Goal: Transaction & Acquisition: Purchase product/service

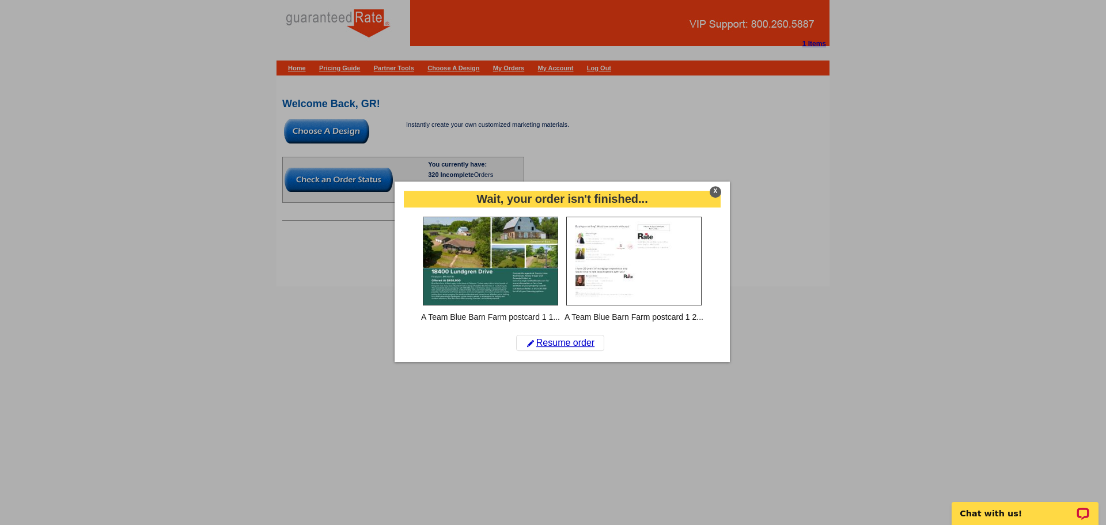
click at [714, 191] on div "X" at bounding box center [716, 192] width 12 height 12
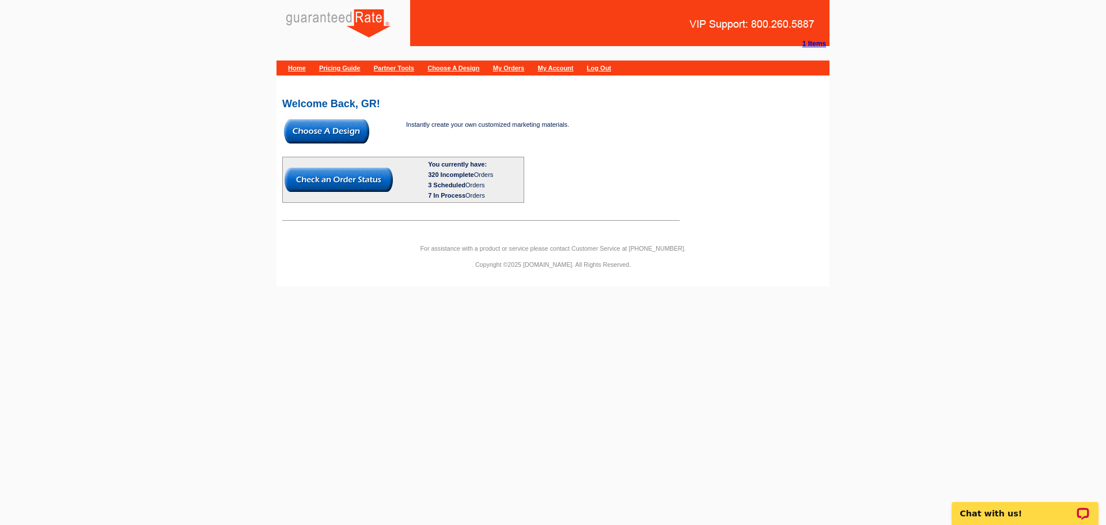
click at [351, 126] on img at bounding box center [326, 131] width 85 height 24
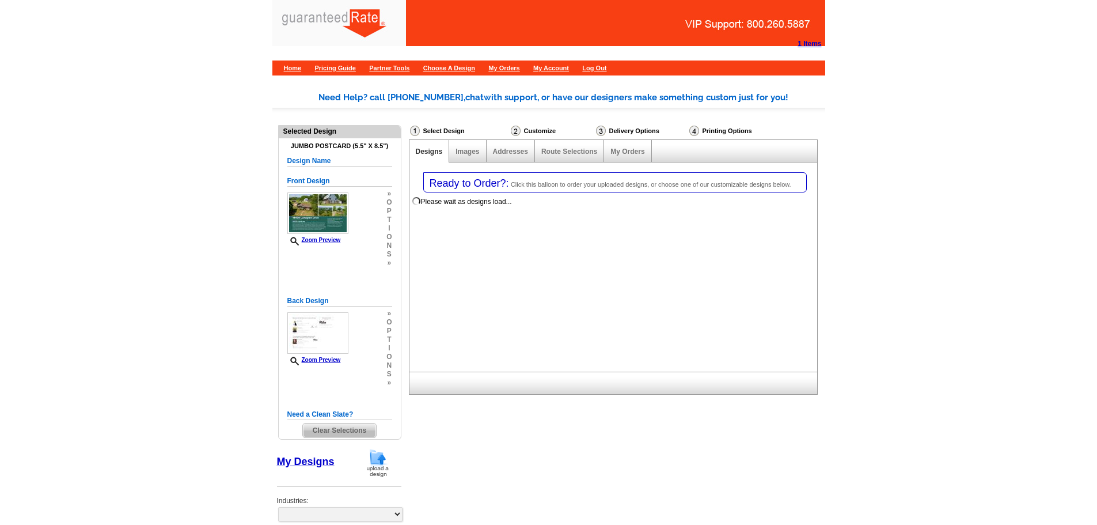
select select "1"
select select "2"
click at [379, 456] on img at bounding box center [378, 462] width 30 height 29
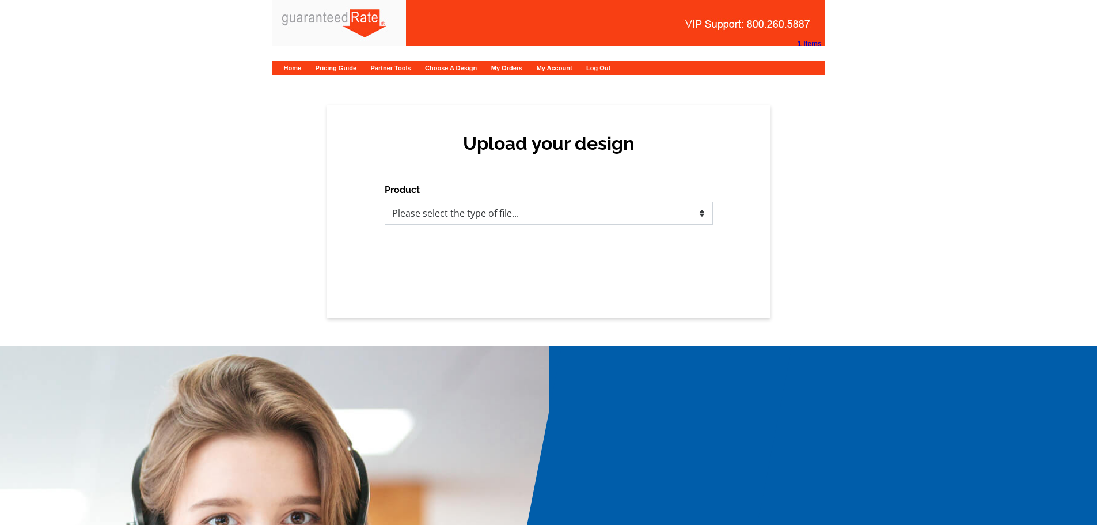
click at [495, 211] on select "Please select the type of file... Postcards Calendars Business Cards Letters an…" at bounding box center [549, 213] width 328 height 23
select select "1"
click at [385, 202] on select "Please select the type of file... Postcards Calendars Business Cards Letters an…" at bounding box center [549, 213] width 328 height 23
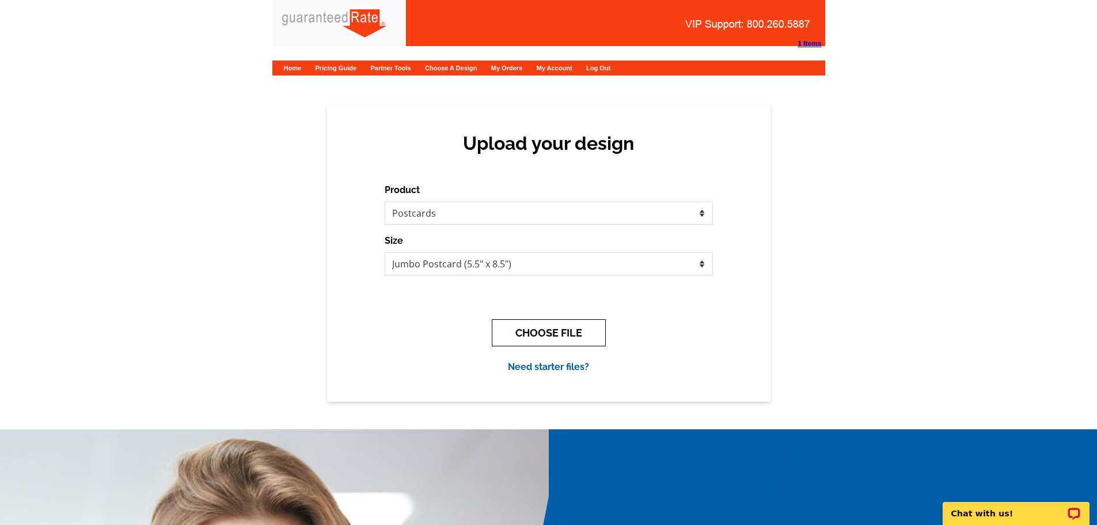
click at [570, 335] on button "CHOOSE FILE" at bounding box center [549, 332] width 114 height 27
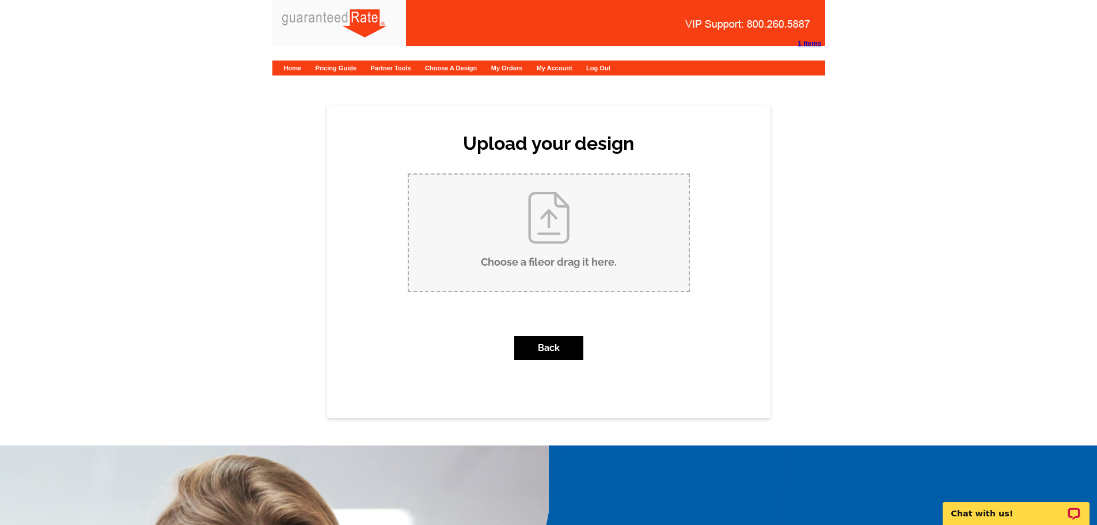
click at [569, 256] on input "Choose a file or drag it here ." at bounding box center [549, 233] width 280 height 116
type input "C:\fakepath\Penny Reverse PC.pdf"
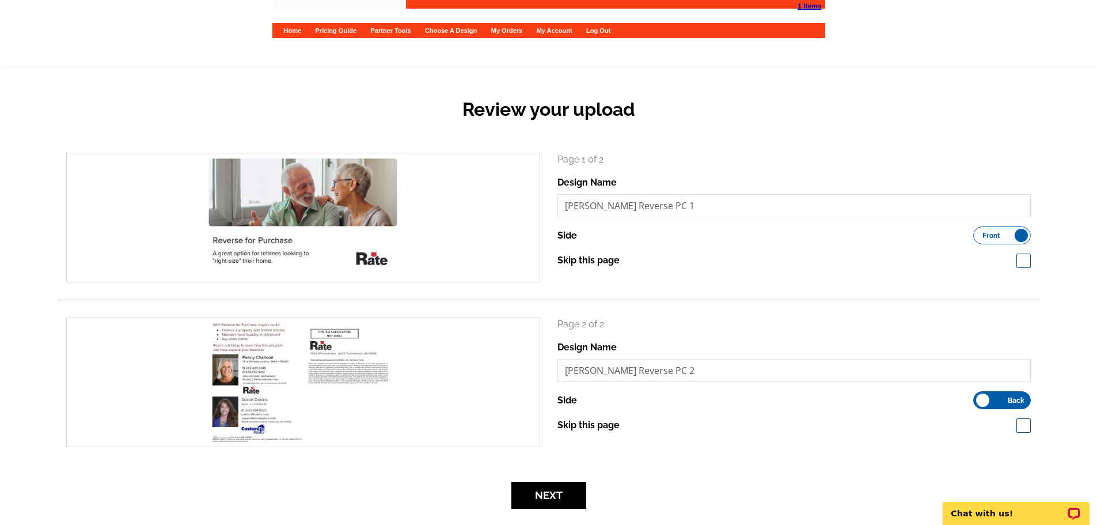
scroll to position [58, 0]
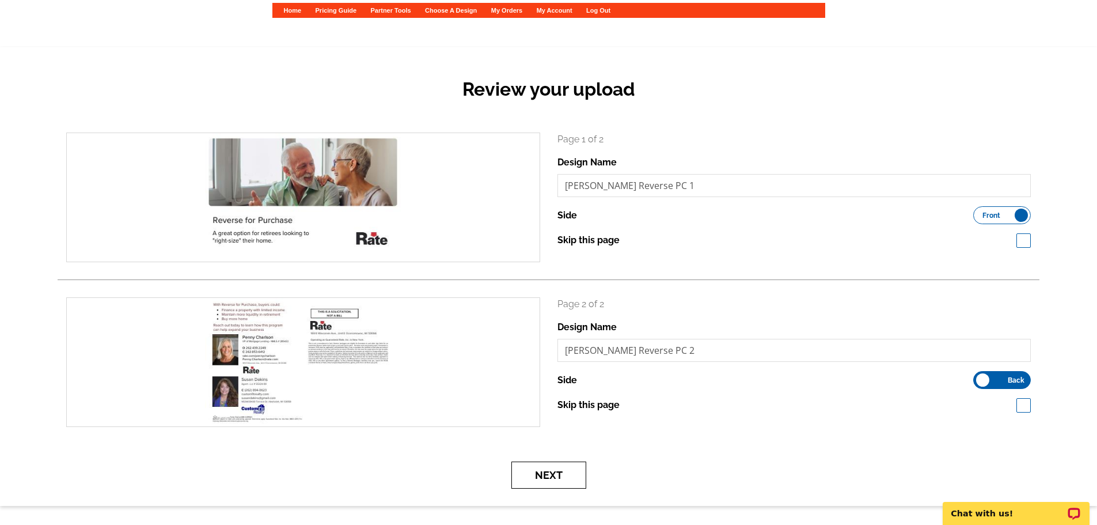
click at [535, 484] on button "Next" at bounding box center [548, 474] width 75 height 27
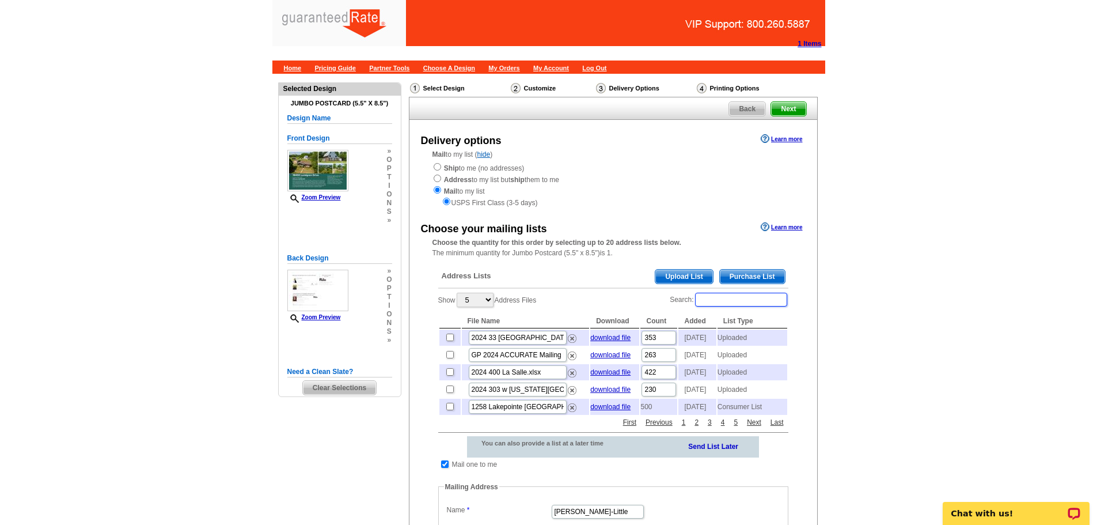
click at [737, 301] on input "Search:" at bounding box center [741, 300] width 92 height 14
paste input "N53W33430 Terrrace Dr"
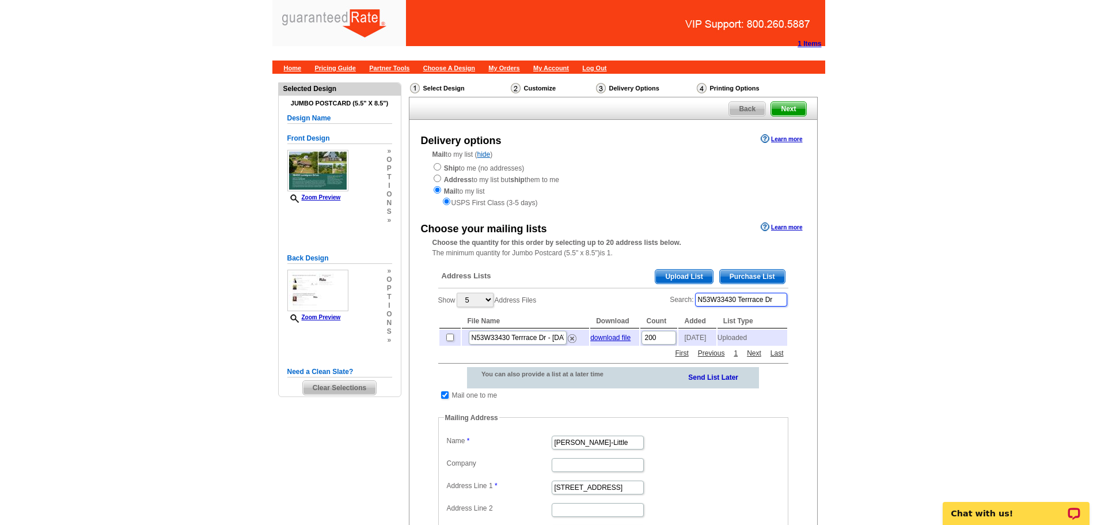
type input "N53W33430 Terrrace Dr"
click at [450, 340] on input "checkbox" at bounding box center [449, 336] width 7 height 7
checkbox input "true"
drag, startPoint x: 626, startPoint y: 446, endPoint x: 507, endPoint y: 442, distance: 119.3
click at [507, 442] on dl "Label Mail-To-Me Name Maribel Salgado-Little Company Address Line 1 12408 Tahoe…" at bounding box center [613, 509] width 339 height 152
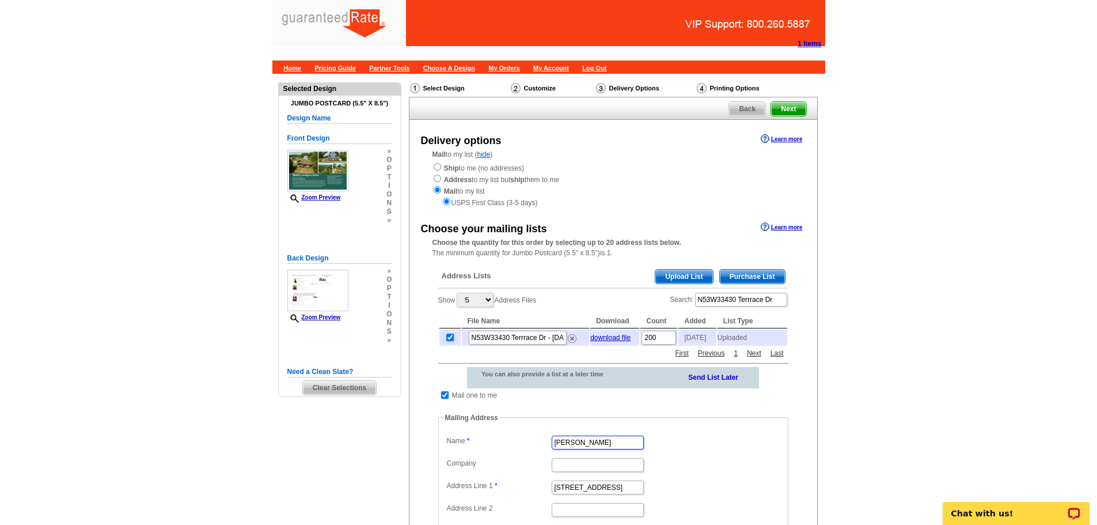
type input "Penny Charlson"
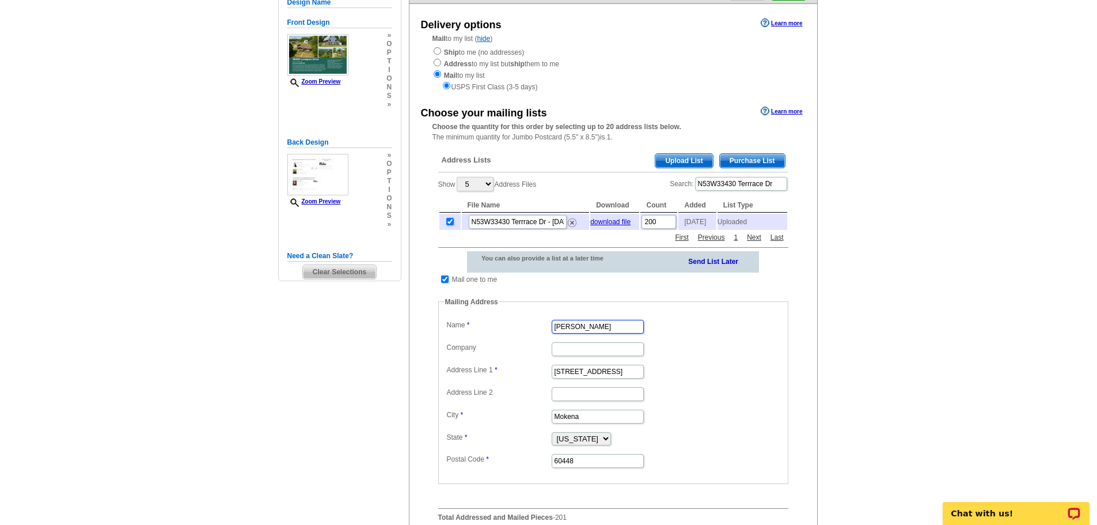
scroll to position [173, 0]
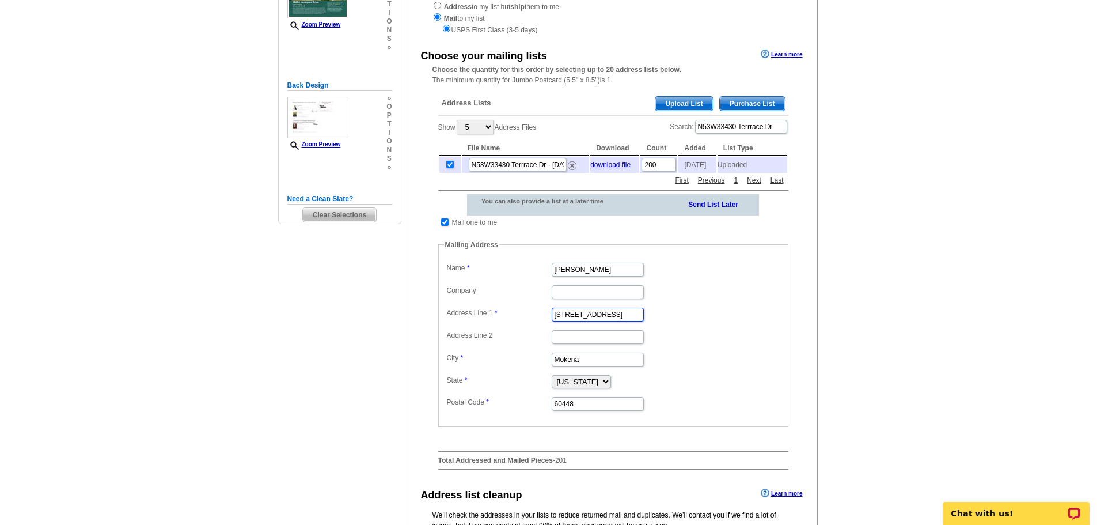
drag, startPoint x: 623, startPoint y: 318, endPoint x: 537, endPoint y: 324, distance: 86.0
click at [537, 323] on dd "12408 Tahoe Lane" at bounding box center [613, 314] width 339 height 18
paste input "o 920 N Douglas Drive"
click at [569, 318] on input "o 920 N Douglas Drive" at bounding box center [598, 315] width 92 height 14
type input "920 N Douglas Drive"
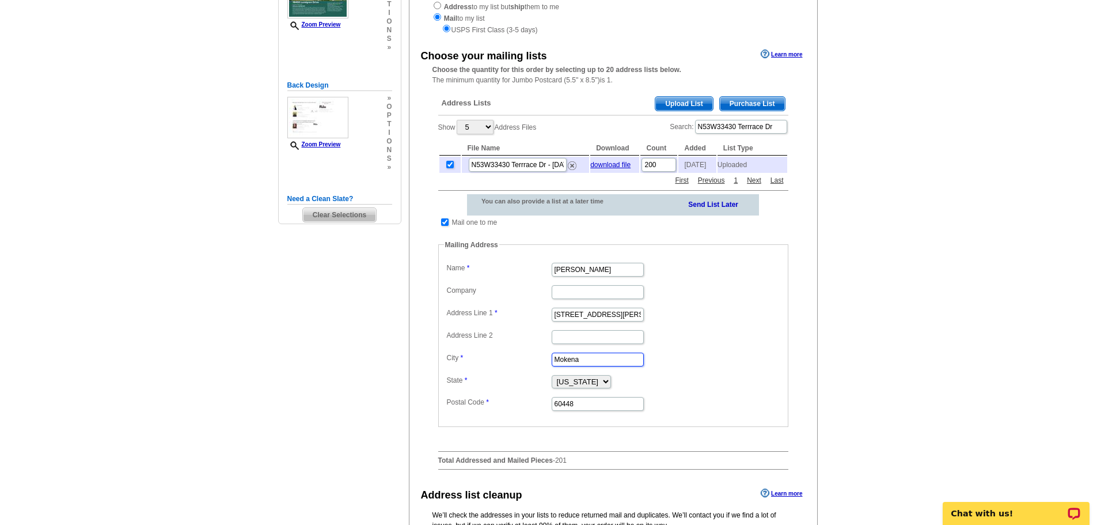
drag, startPoint x: 620, startPoint y: 362, endPoint x: 534, endPoint y: 362, distance: 86.4
click at [534, 362] on dl "Label Mail-To-Me Name Penny Charlson Company Address Line 1 920 N Douglas Drive…" at bounding box center [613, 336] width 339 height 152
paste input "o Oconomowoc Wi 53066"
click at [566, 360] on input "o Oconomowoc Wi 53066" at bounding box center [598, 359] width 92 height 14
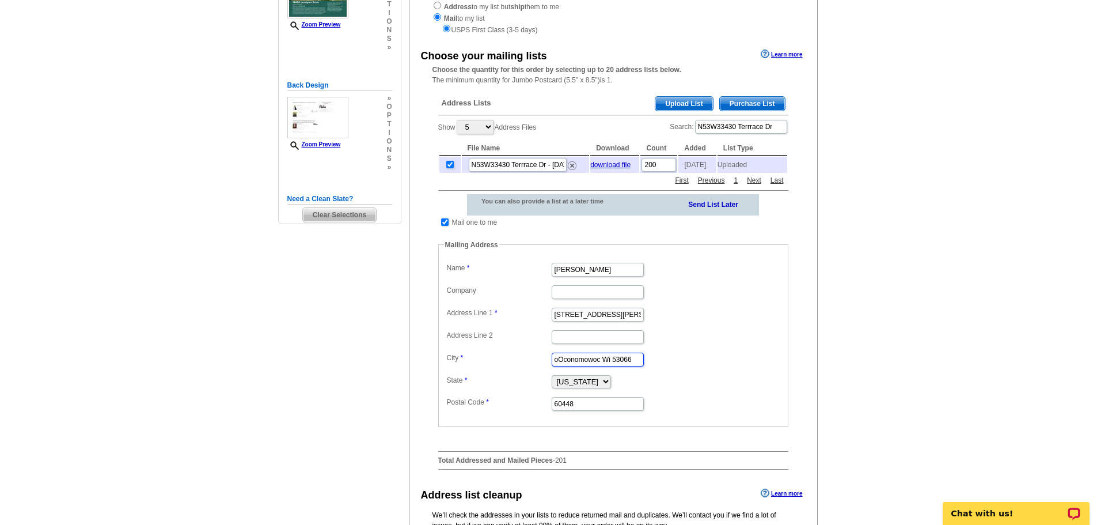
scroll to position [0, 0]
drag, startPoint x: 608, startPoint y: 362, endPoint x: 639, endPoint y: 360, distance: 31.1
click at [639, 360] on input "Oconomowoc Wi 53066" at bounding box center [598, 359] width 92 height 14
type input "Oconomowoc"
drag, startPoint x: 568, startPoint y: 405, endPoint x: 529, endPoint y: 404, distance: 38.6
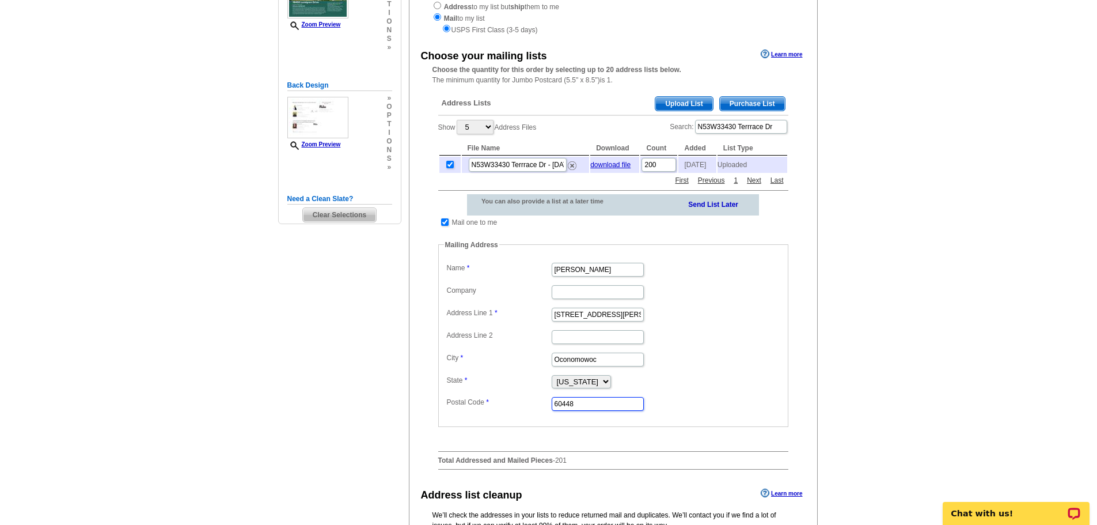
click at [529, 404] on dl "Label Mail-To-Me Name Penny Charlson Company Address Line 1 920 N Douglas Drive…" at bounding box center [613, 336] width 339 height 152
paste input "53066"
type input "53066"
click at [611, 382] on select "Alabama Alaska Arizona Arkansas California Colorado Connecticut District of Col…" at bounding box center [581, 381] width 59 height 13
select select "WI"
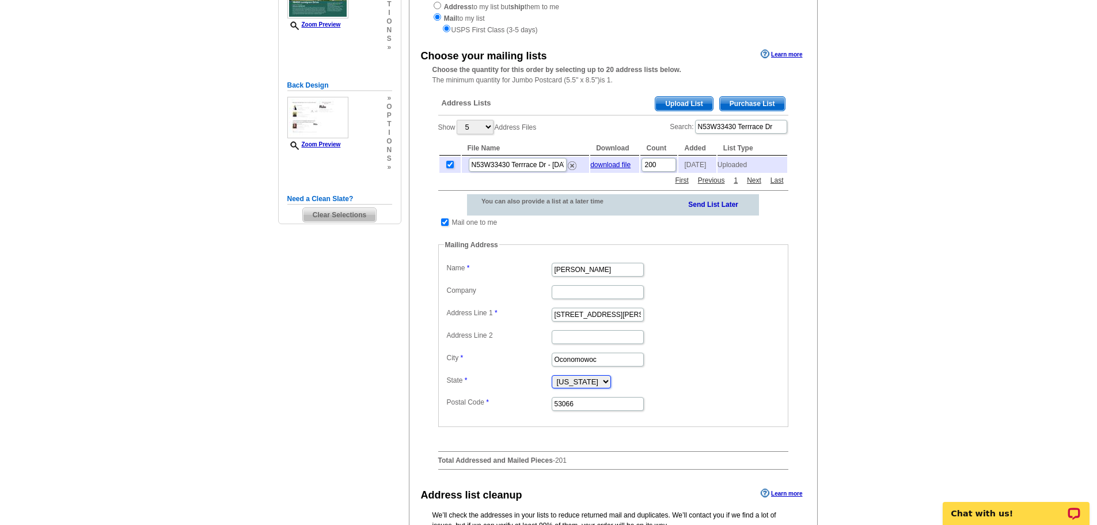
click at [552, 379] on select "Alabama Alaska Arizona Arkansas California Colorado Connecticut District of Col…" at bounding box center [581, 381] width 59 height 13
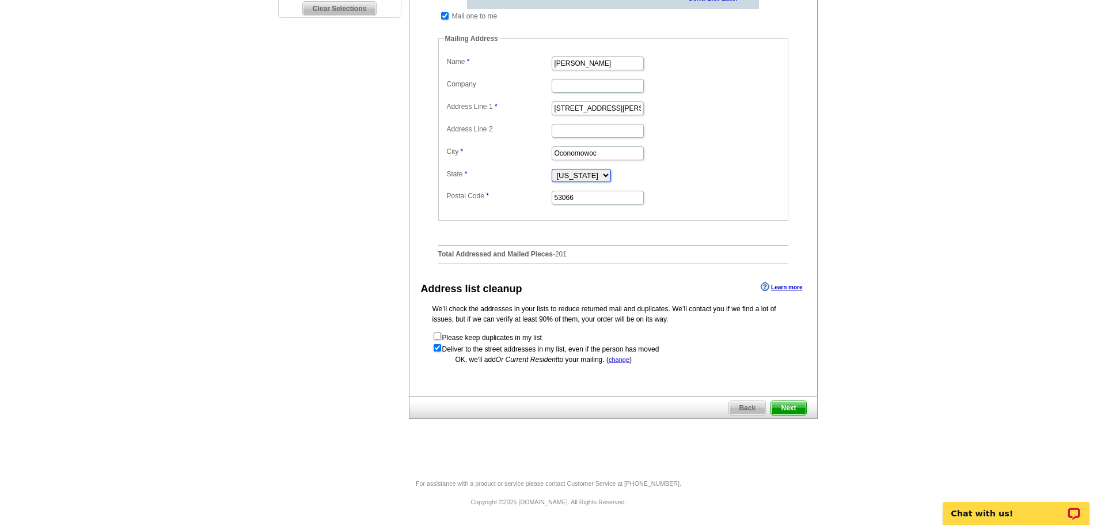
scroll to position [384, 0]
click at [797, 412] on span "Next" at bounding box center [788, 408] width 35 height 14
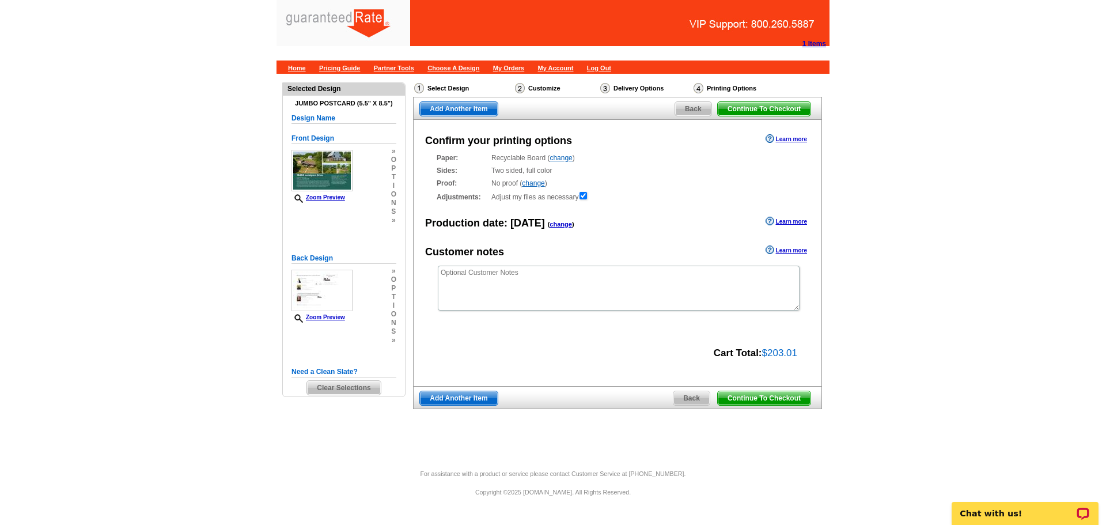
click at [349, 390] on span "Clear Selections" at bounding box center [343, 388] width 73 height 14
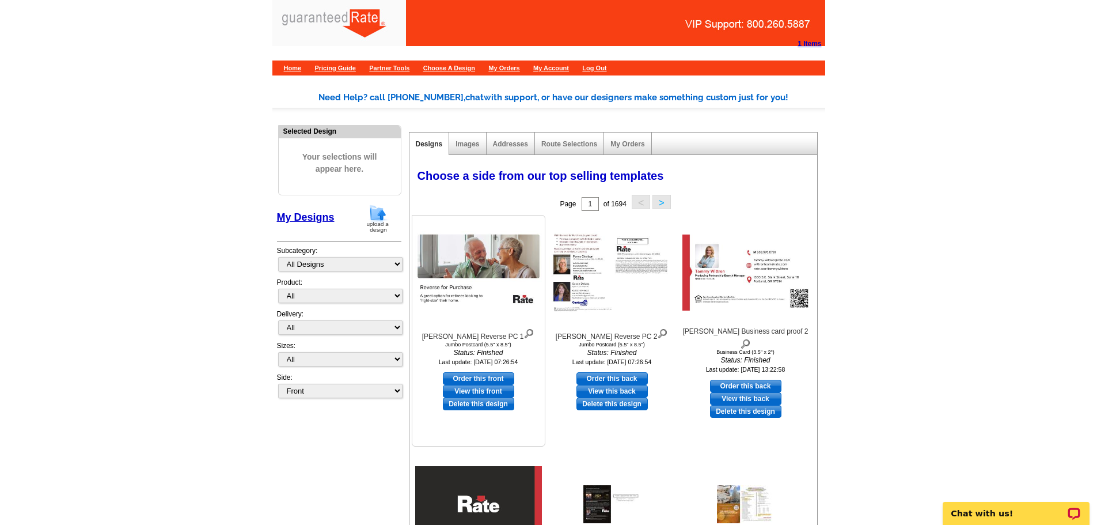
click at [507, 380] on link "Order this front" at bounding box center [478, 378] width 71 height 13
select select "2"
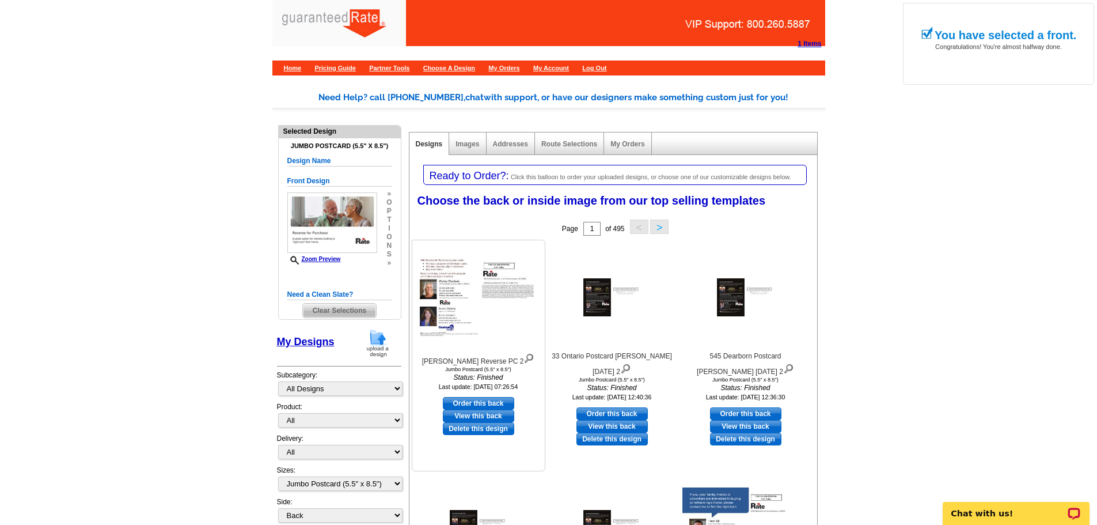
click at [500, 399] on link "Order this back" at bounding box center [478, 403] width 71 height 13
select select "front"
